Goal: Find specific page/section: Find specific page/section

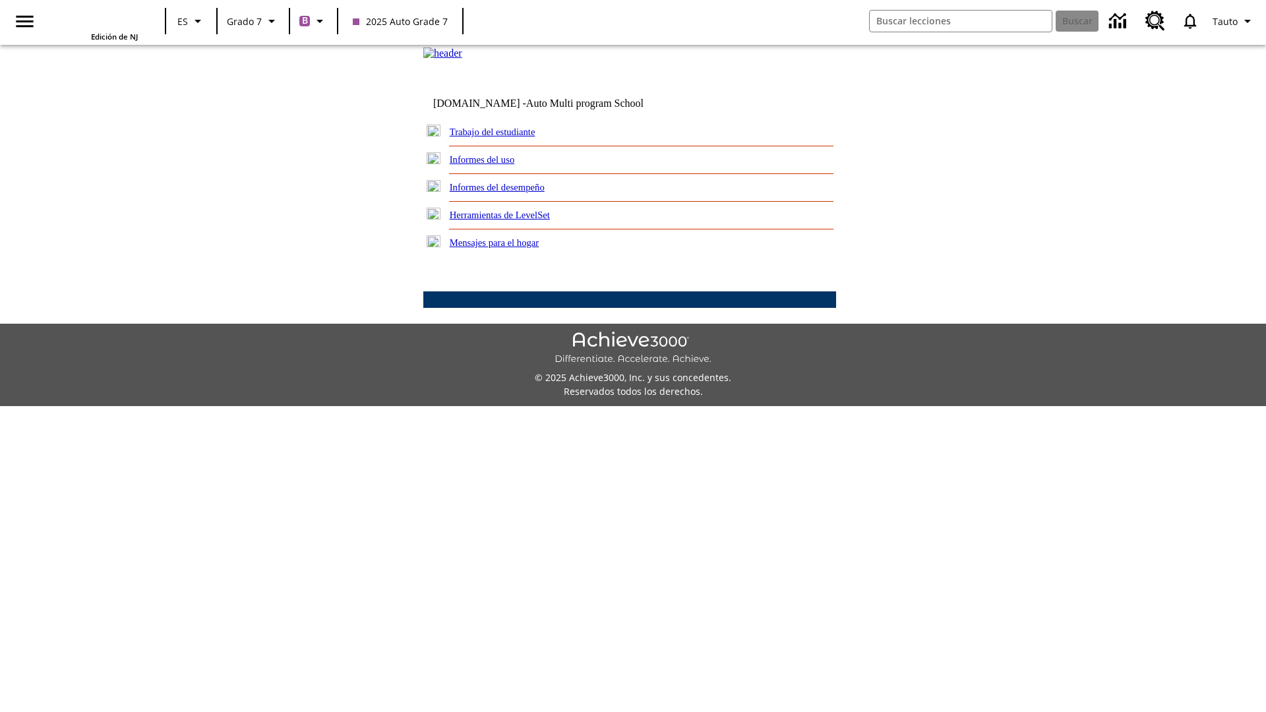
click at [508, 137] on link "Trabajo del estudiante" at bounding box center [493, 132] width 86 height 11
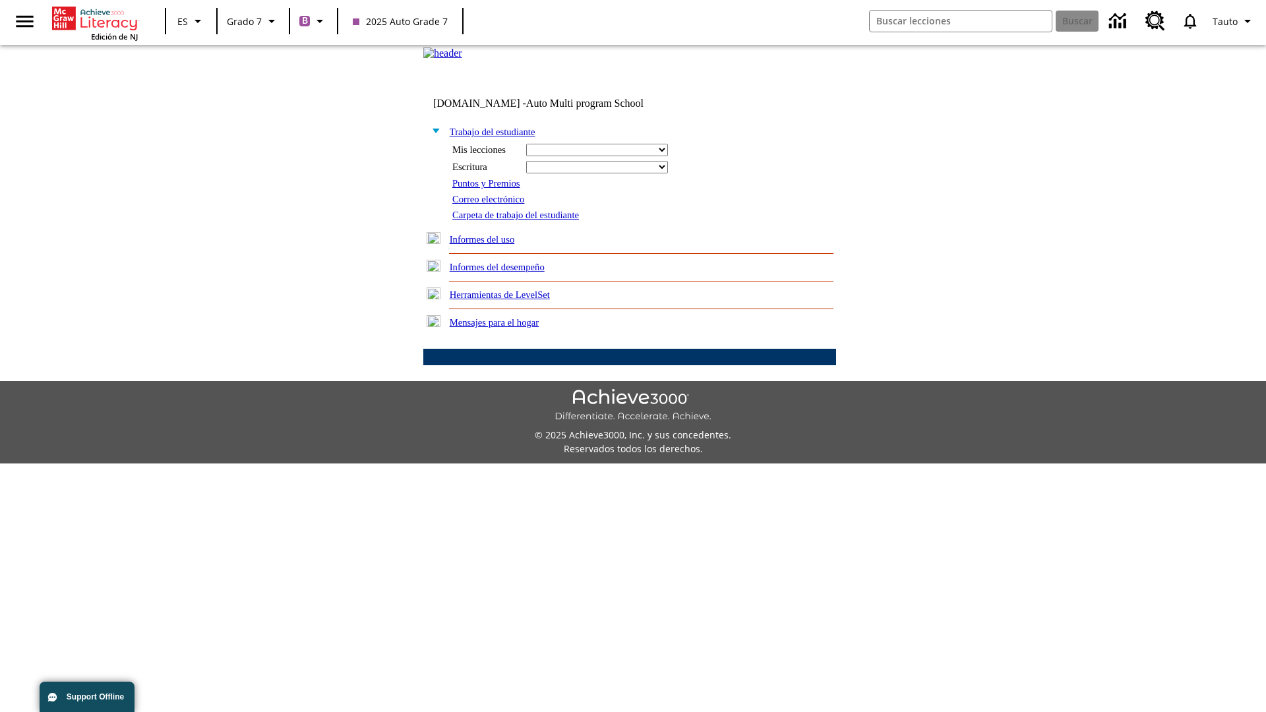
click at [493, 204] on link "Correo electrónico" at bounding box center [488, 199] width 72 height 11
